Goal: Transaction & Acquisition: Subscribe to service/newsletter

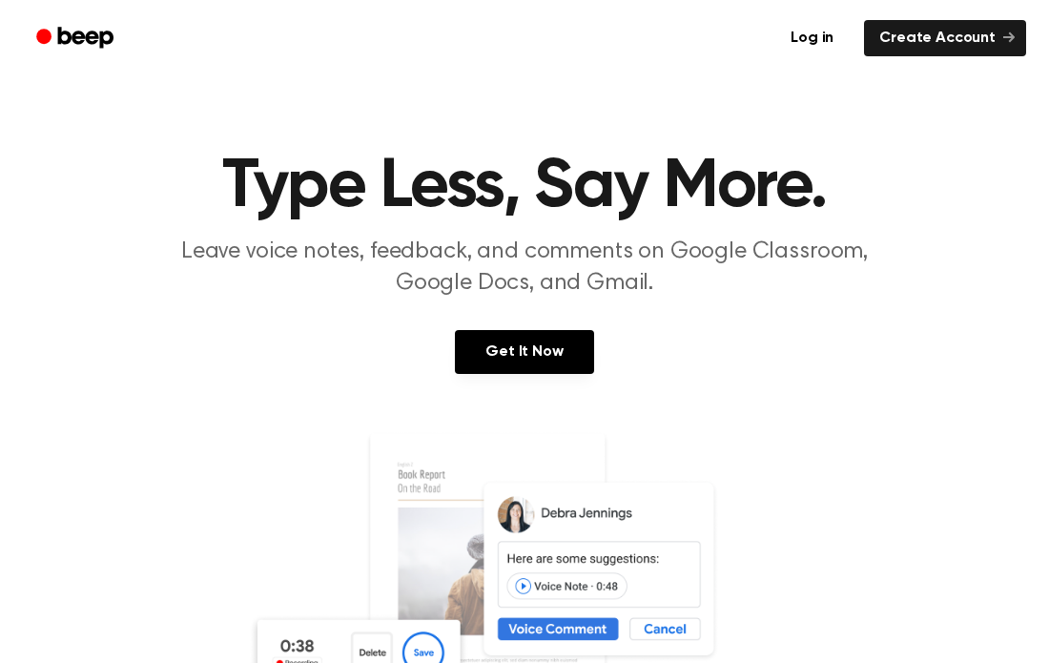
click at [968, 67] on div "Log in Create Account" at bounding box center [525, 38] width 1004 height 76
click at [969, 46] on link "Create Account" at bounding box center [945, 38] width 162 height 36
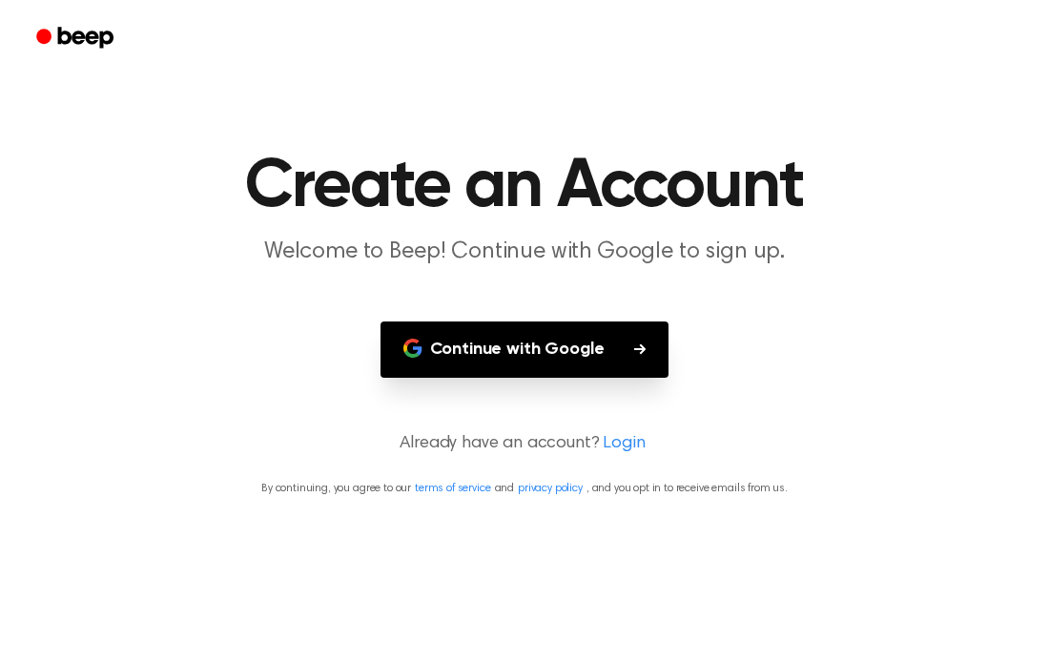
click at [488, 352] on button "Continue with Google" at bounding box center [525, 349] width 289 height 56
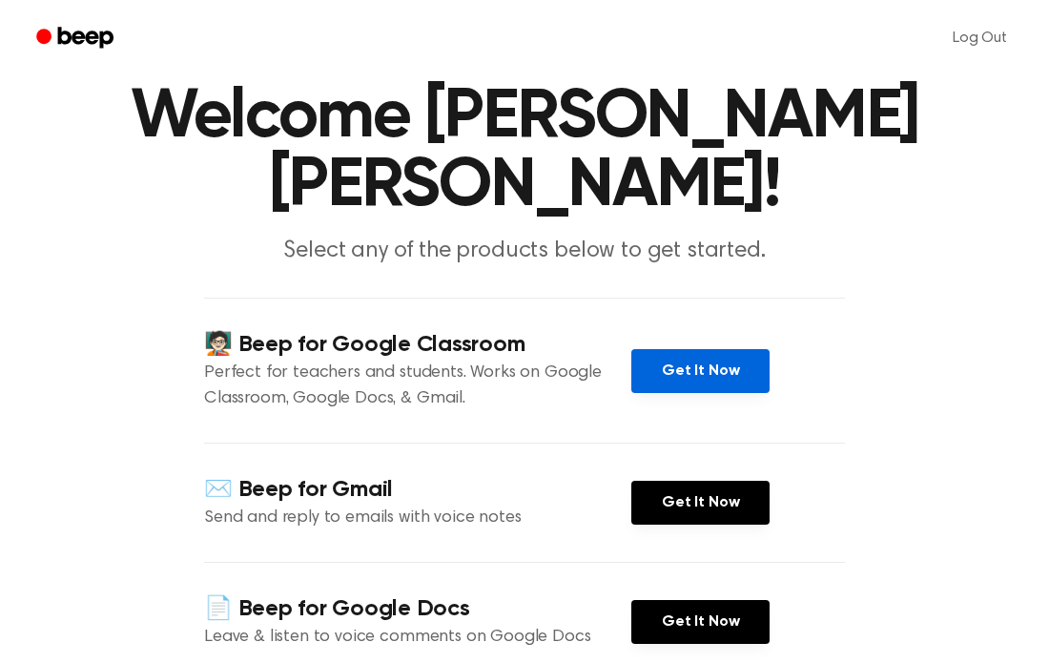
scroll to position [76, 0]
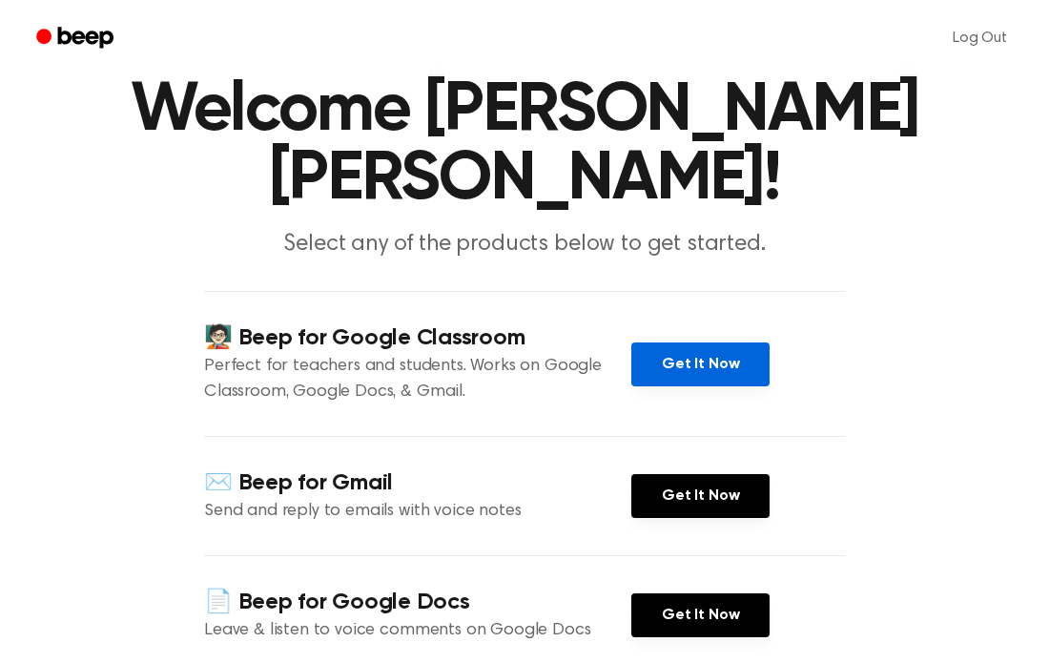
click at [748, 360] on link "Get It Now" at bounding box center [701, 364] width 138 height 44
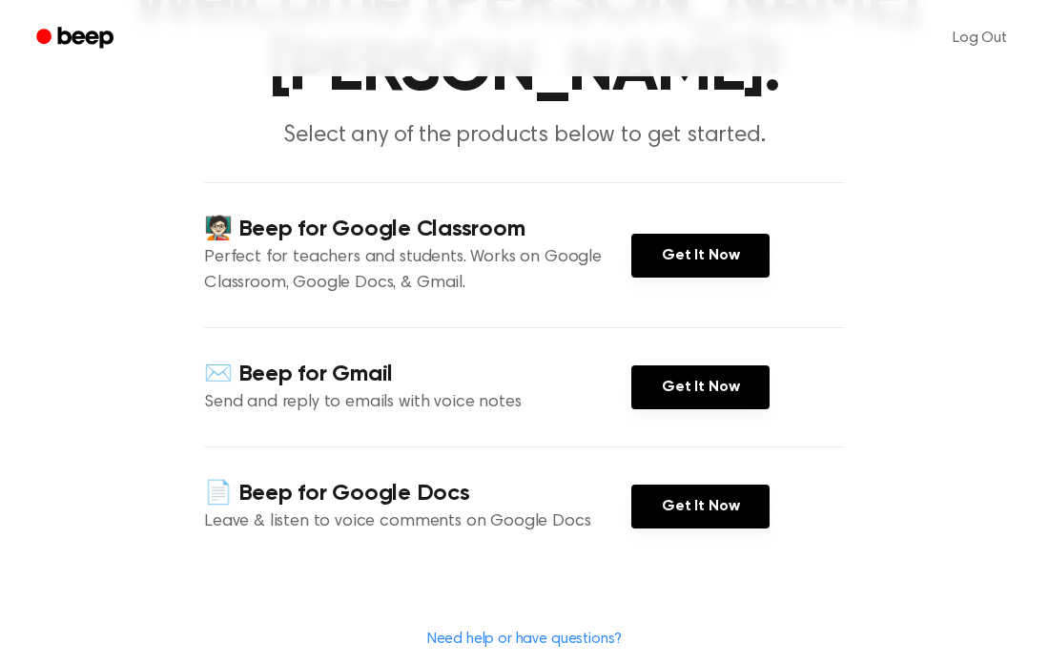
scroll to position [191, 0]
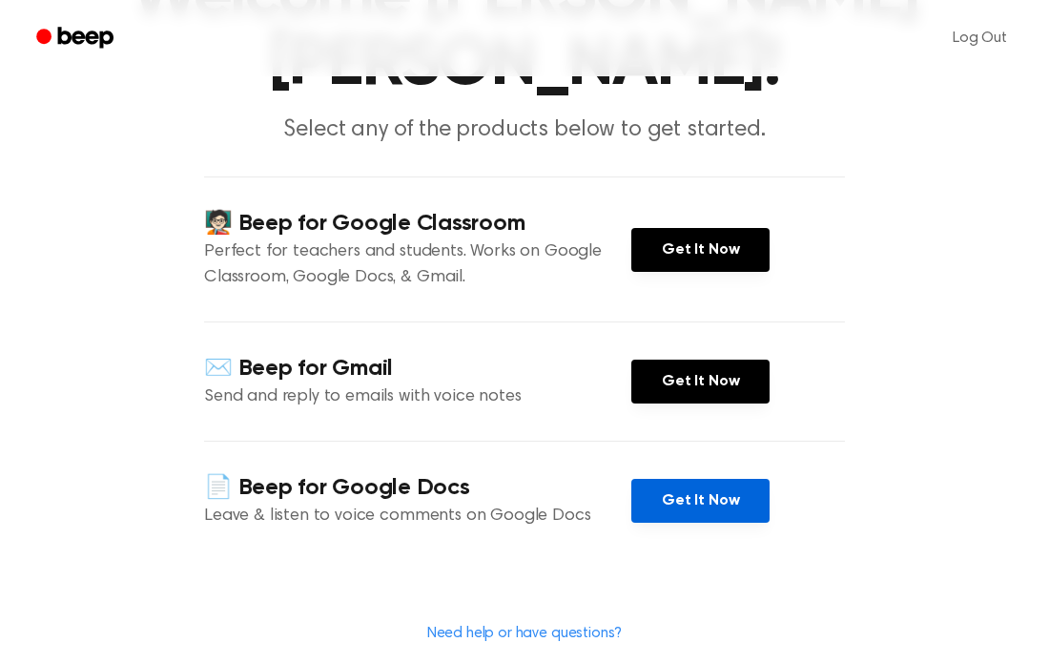
click at [669, 508] on link "Get It Now" at bounding box center [701, 501] width 138 height 44
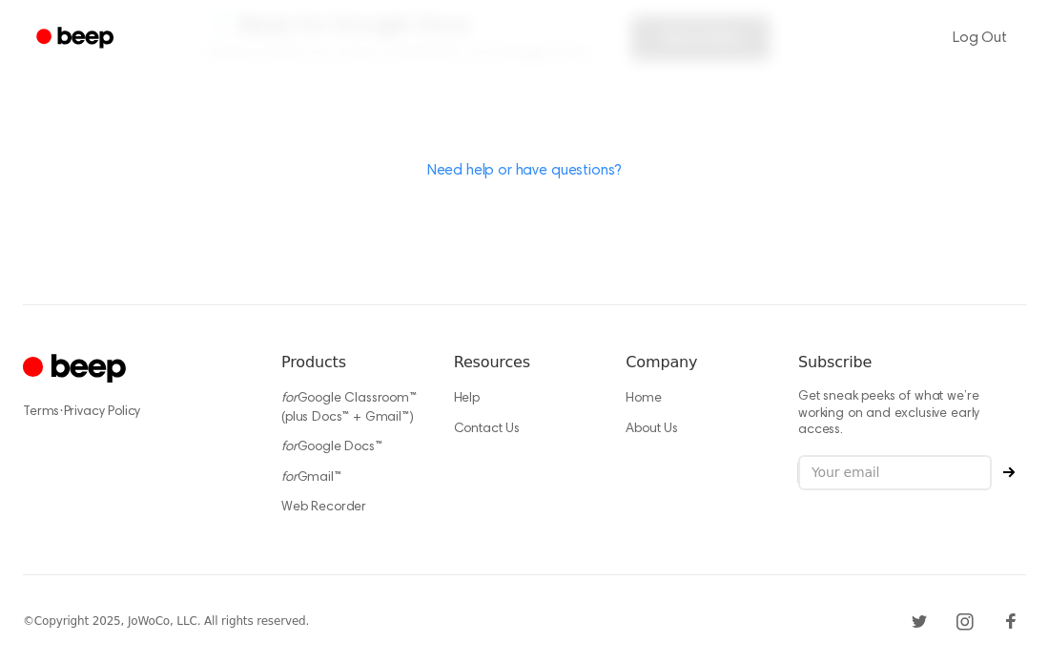
scroll to position [0, 0]
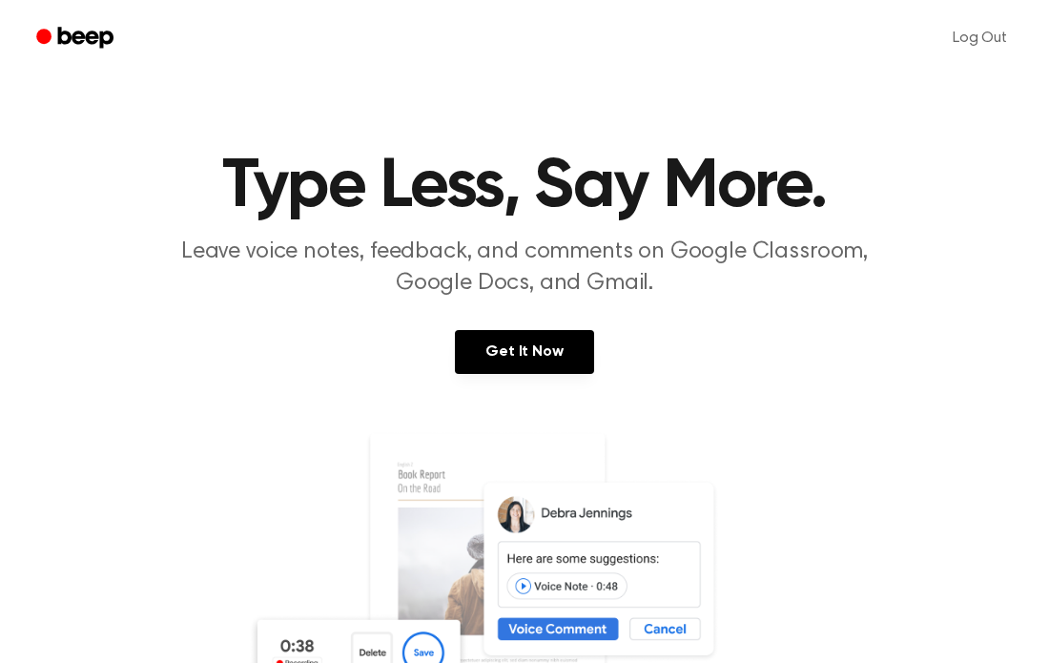
scroll to position [4, 0]
